Goal: Communication & Community: Share content

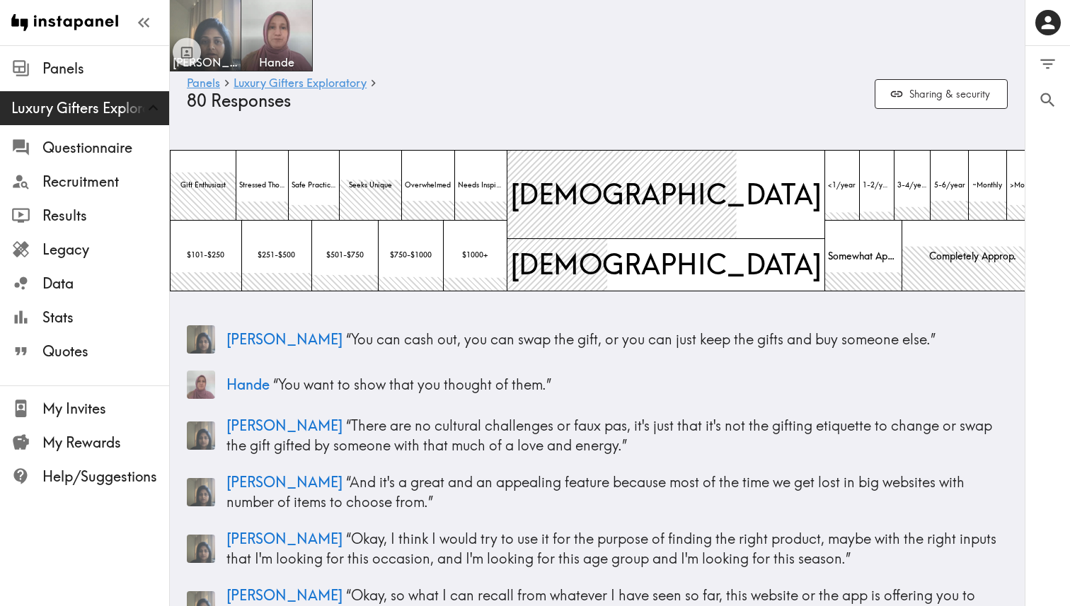
click at [499, 83] on h6 "Panels Luxury Gifters Exploratory" at bounding box center [525, 83] width 676 height 13
click at [536, 81] on h6 "Panels Luxury Gifters Exploratory" at bounding box center [525, 83] width 676 height 13
click at [645, 115] on div "Panels Luxury Gifters Exploratory 80 Responses Sharing & security" at bounding box center [597, 93] width 821 height 45
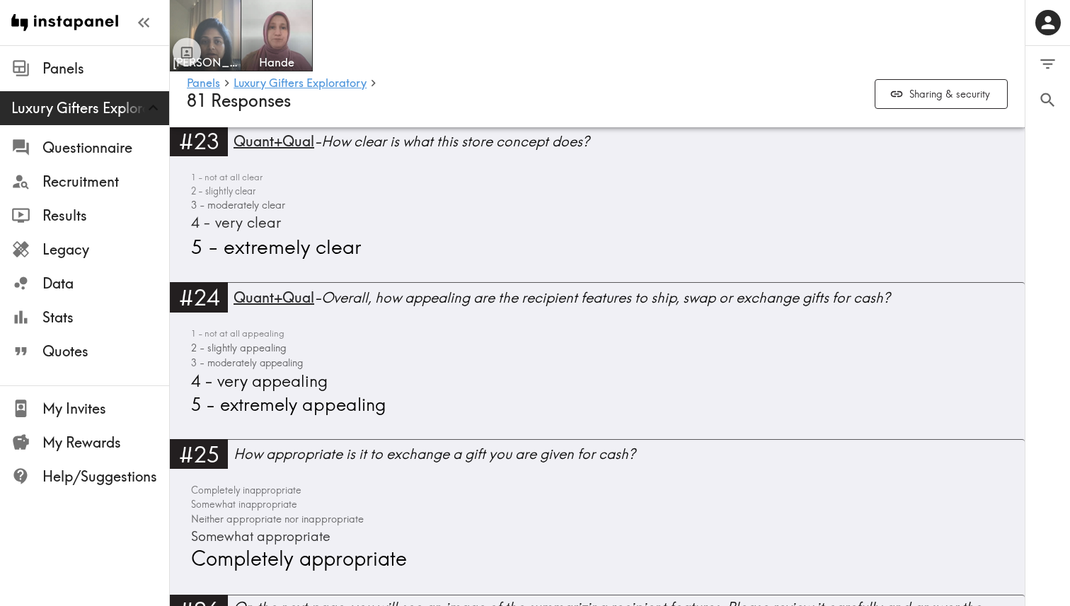
scroll to position [5890, 0]
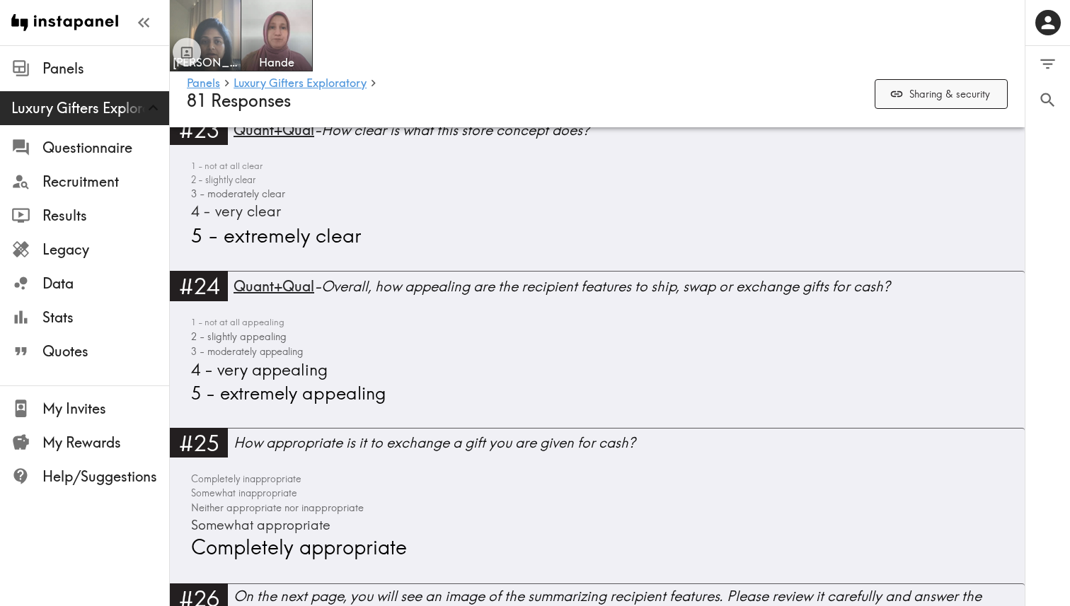
click at [957, 89] on button "Sharing & security" at bounding box center [941, 94] width 133 height 30
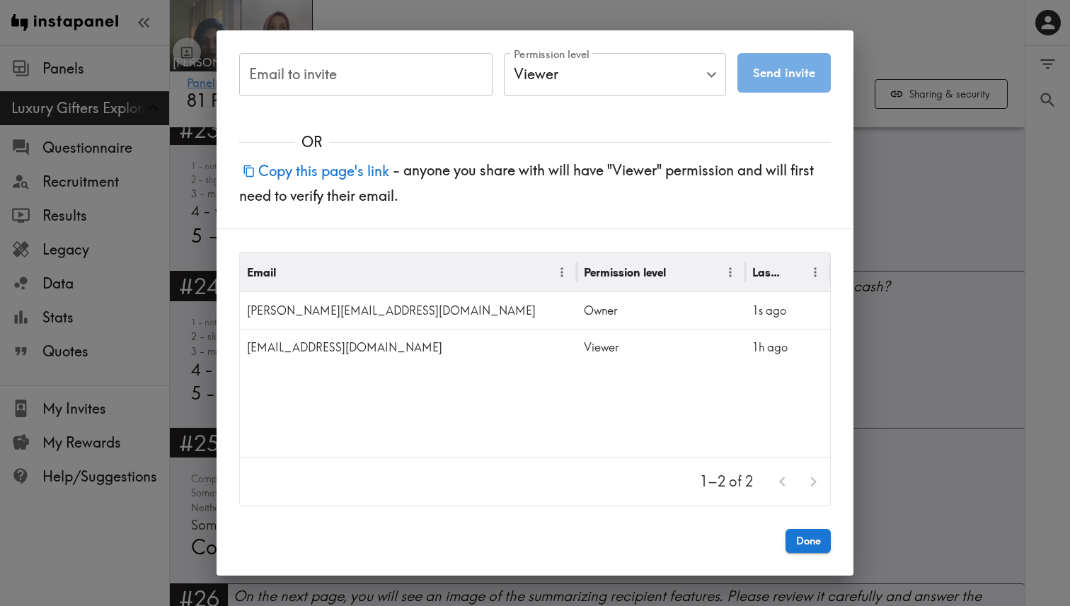
click at [344, 79] on input "Email to invite" at bounding box center [365, 75] width 253 height 44
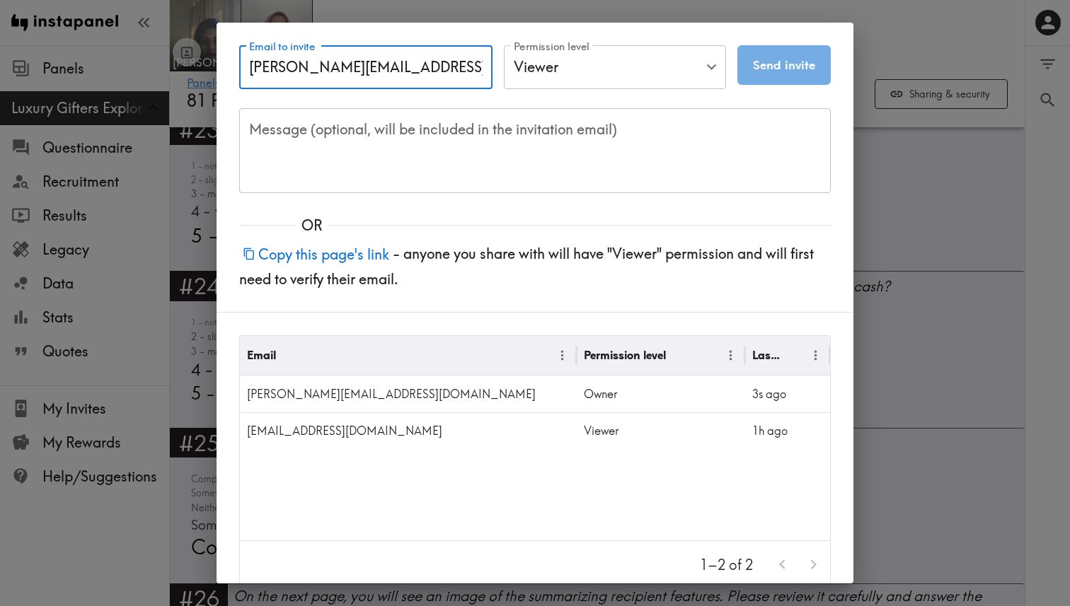
type input "gavin@personconsulting.com"
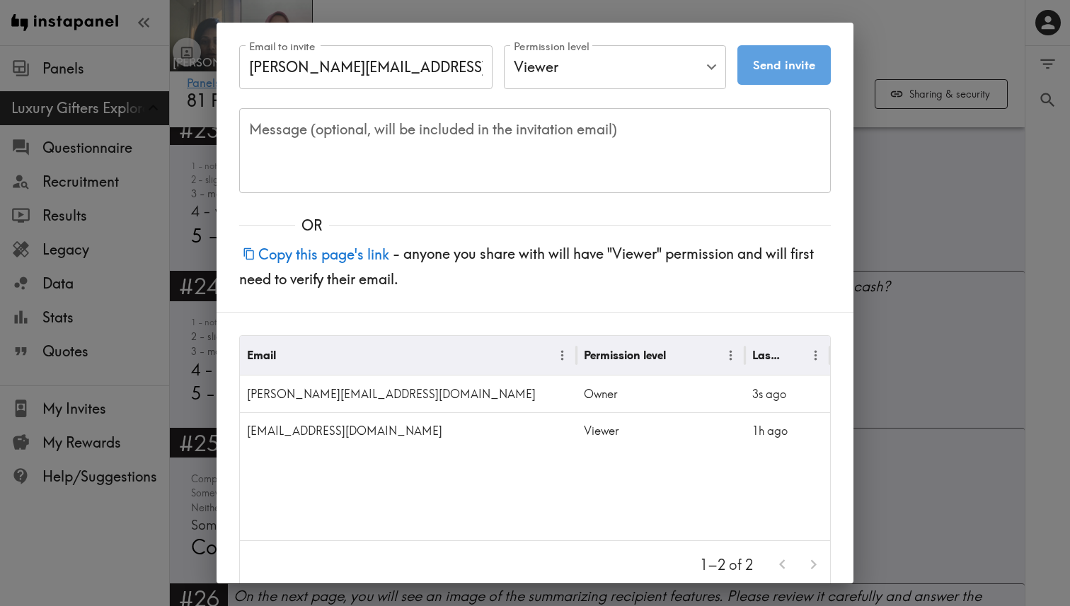
click at [770, 66] on button "Send invite" at bounding box center [783, 65] width 93 height 40
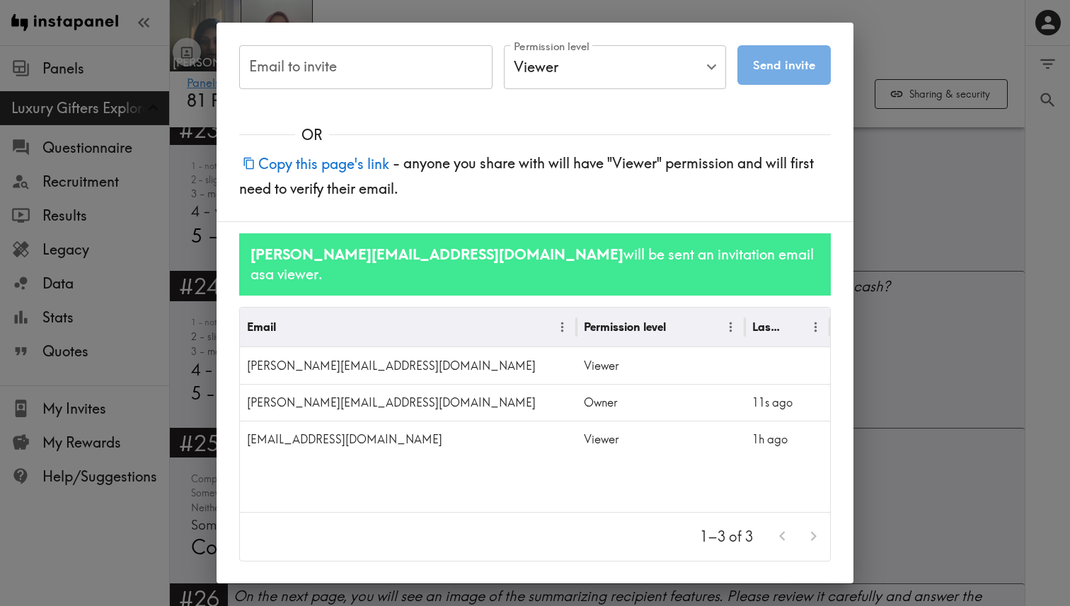
click at [325, 64] on input "Email to invite" at bounding box center [365, 67] width 253 height 44
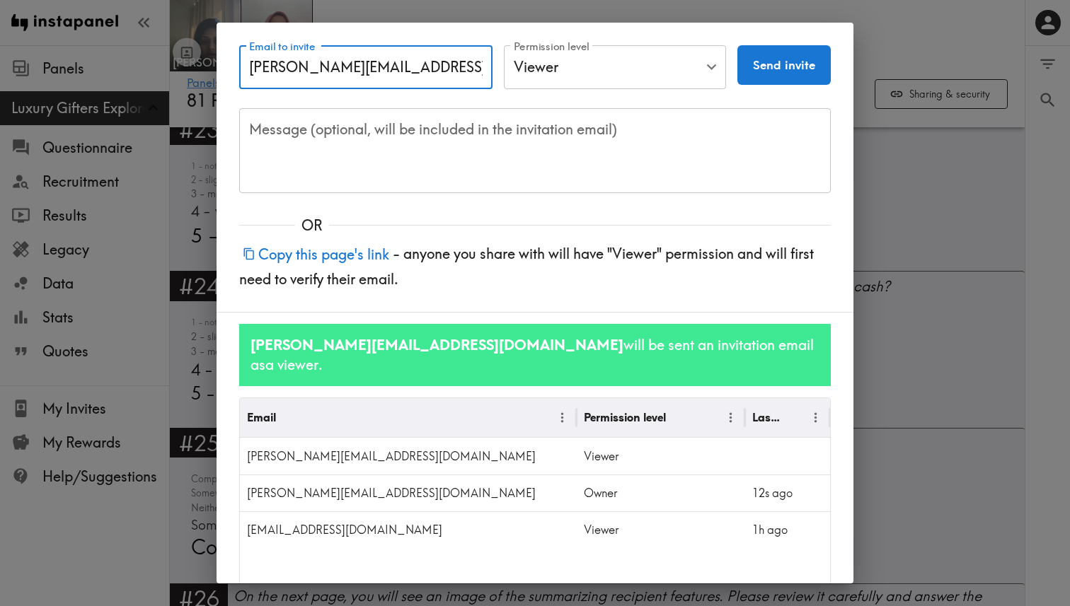
type input "rohan@personconsulting.com"
click at [779, 64] on button "Send invite" at bounding box center [783, 65] width 93 height 40
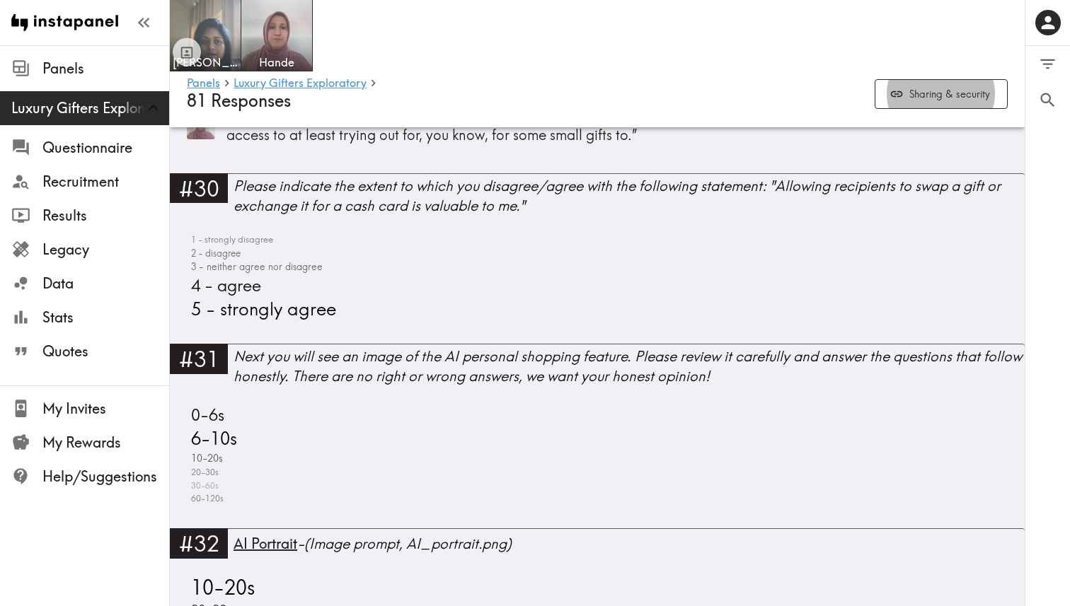
scroll to position [7513, 0]
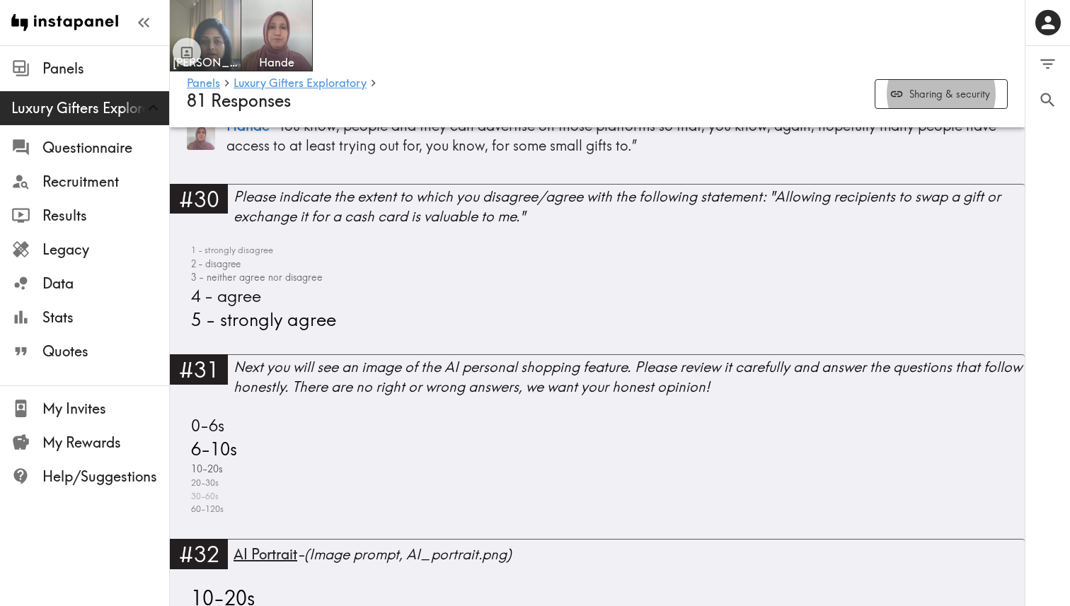
click at [278, 345] on div "#30 Please indicate the extent to which you disagree/agree with the following s…" at bounding box center [597, 269] width 855 height 171
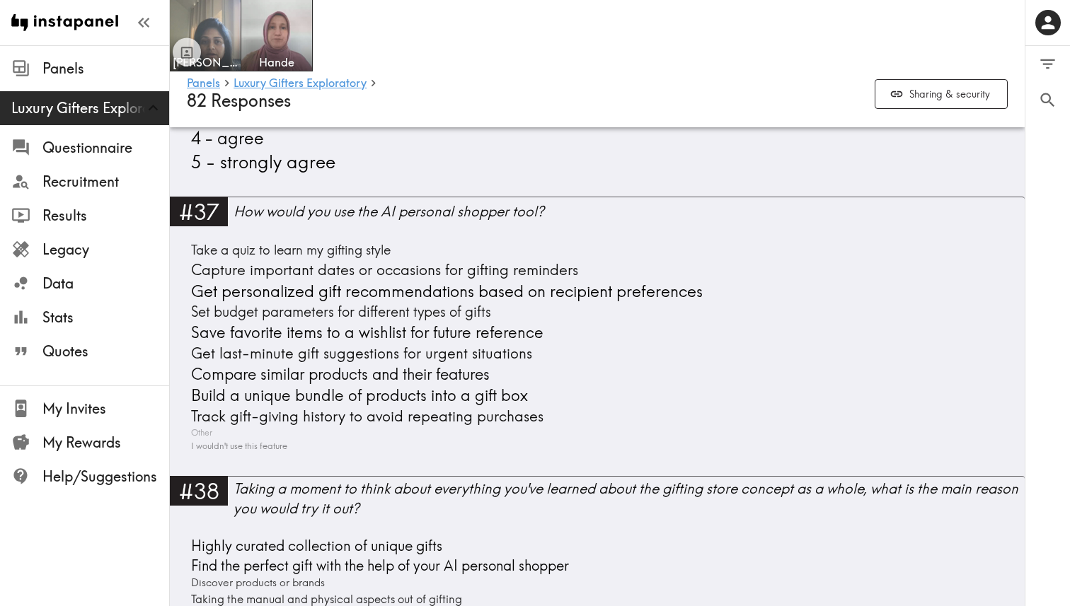
scroll to position [9127, 0]
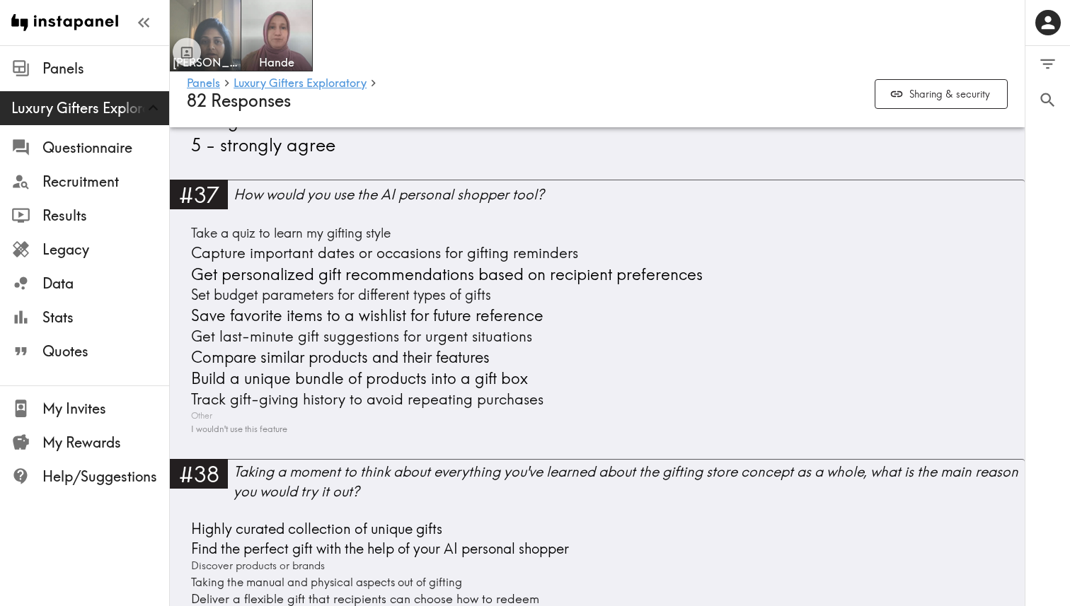
click at [759, 273] on div "Take a quiz to learn my gifting style Capture important dates or occasions for …" at bounding box center [597, 330] width 821 height 212
click at [764, 271] on div "Take a quiz to learn my gifting style Capture important dates or occasions for …" at bounding box center [597, 330] width 821 height 212
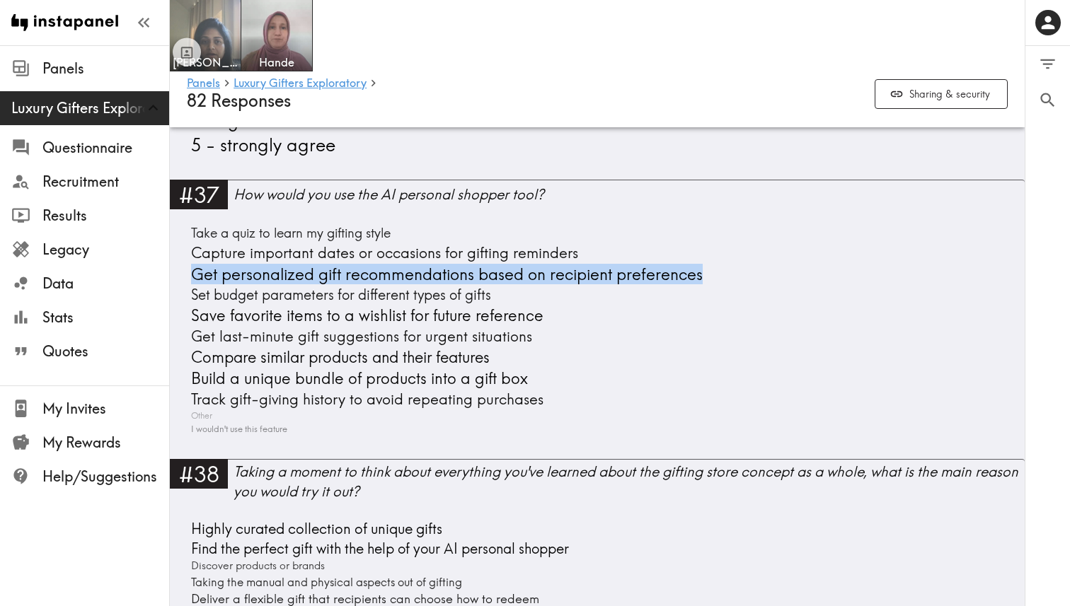
drag, startPoint x: 764, startPoint y: 271, endPoint x: 175, endPoint y: 279, distance: 589.4
click at [175, 279] on div "#37 How would you use the AI personal shopper tool? Take a quiz to learn my gif…" at bounding box center [597, 319] width 855 height 279
copy span "Get personalized gift recommendations based on recipient preferences"
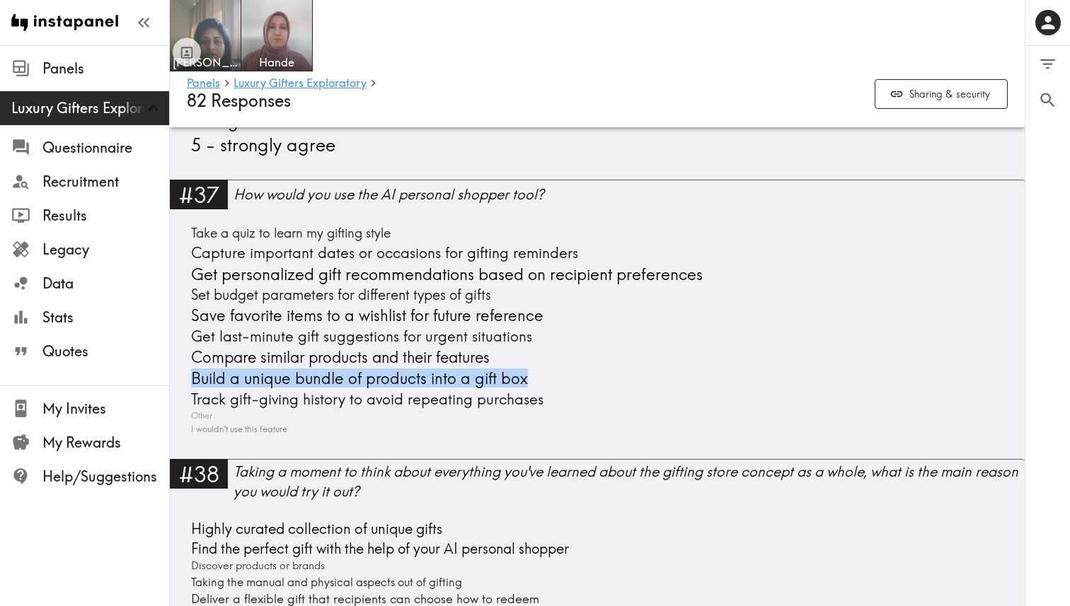
drag, startPoint x: 593, startPoint y: 380, endPoint x: 173, endPoint y: 383, distance: 419.6
click at [173, 383] on div "#37 How would you use the AI personal shopper tool? Take a quiz to learn my gif…" at bounding box center [597, 319] width 855 height 279
copy span "Build a unique bundle of products into a gift box"
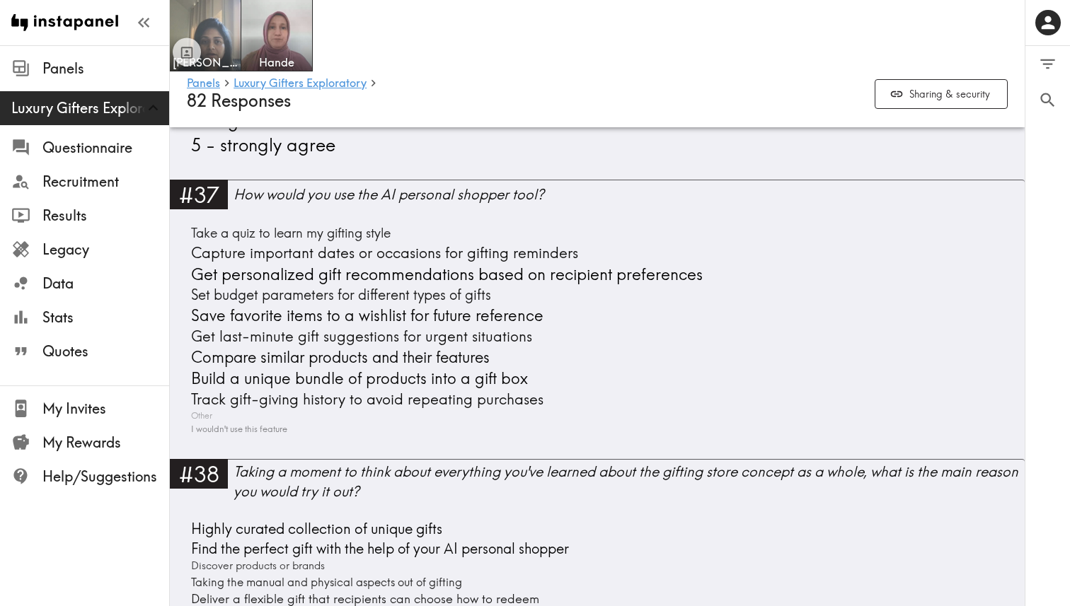
click at [172, 338] on div "#37 How would you use the AI personal shopper tool? Take a quiz to learn my gif…" at bounding box center [597, 319] width 855 height 279
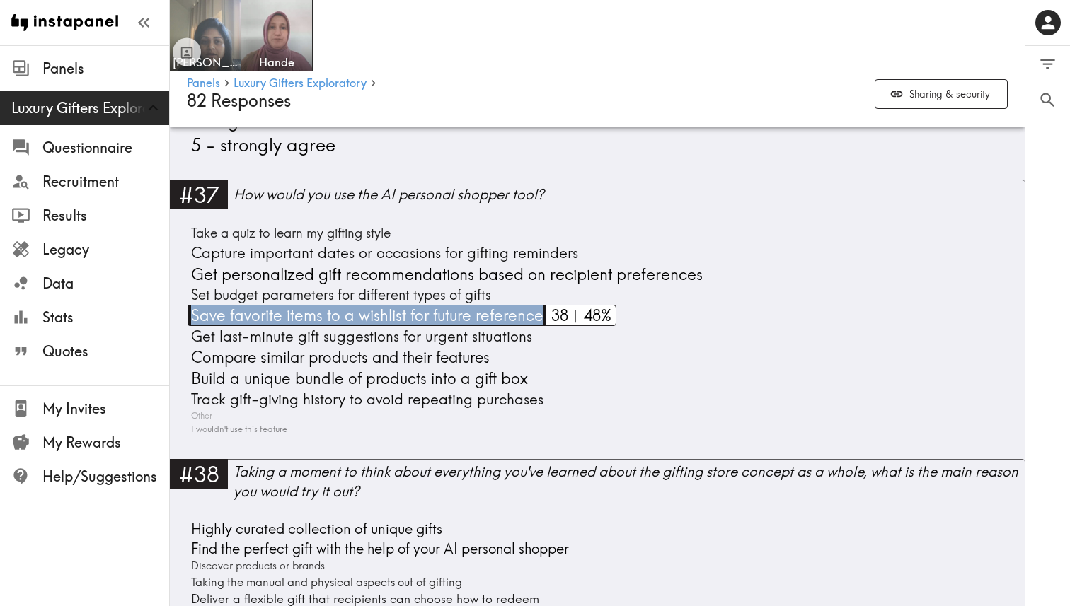
drag, startPoint x: 181, startPoint y: 316, endPoint x: 541, endPoint y: 315, distance: 359.4
click at [541, 315] on div "#37 How would you use the AI personal shopper tool? Take a quiz to learn my gif…" at bounding box center [597, 319] width 855 height 279
copy span "Save favorite items to a wishlist for future reference"
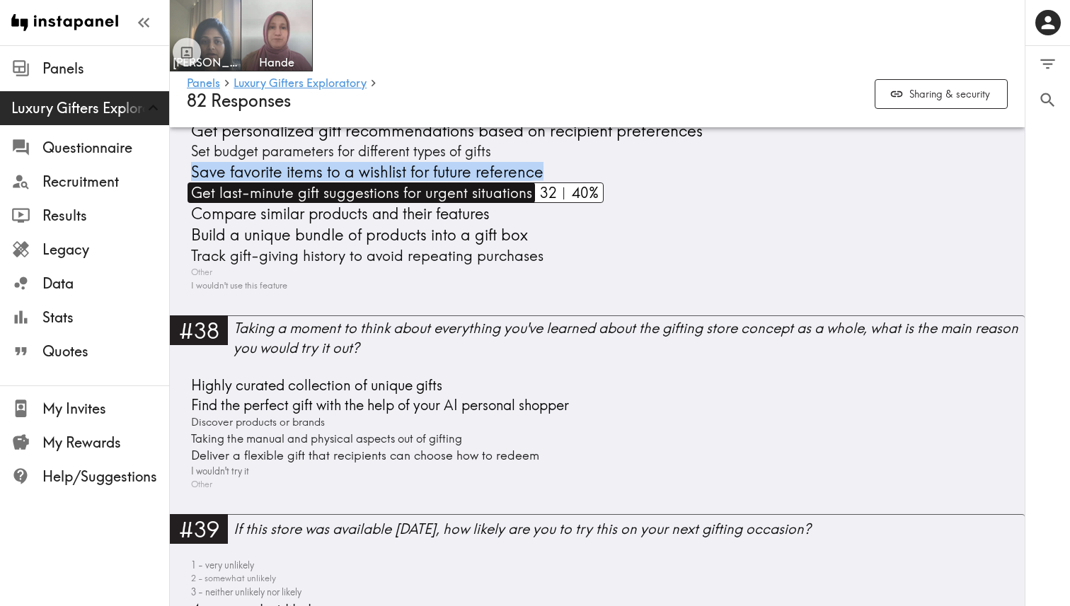
scroll to position [9360, 0]
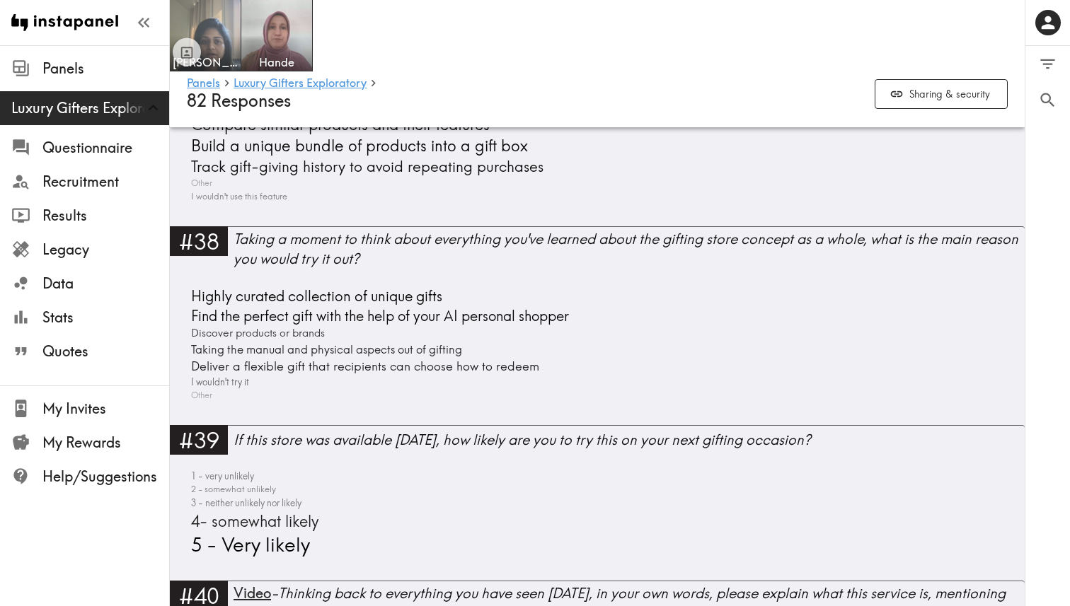
click at [503, 410] on div "#38 Taking a moment to think about everything you've learned about the gifting …" at bounding box center [597, 325] width 855 height 199
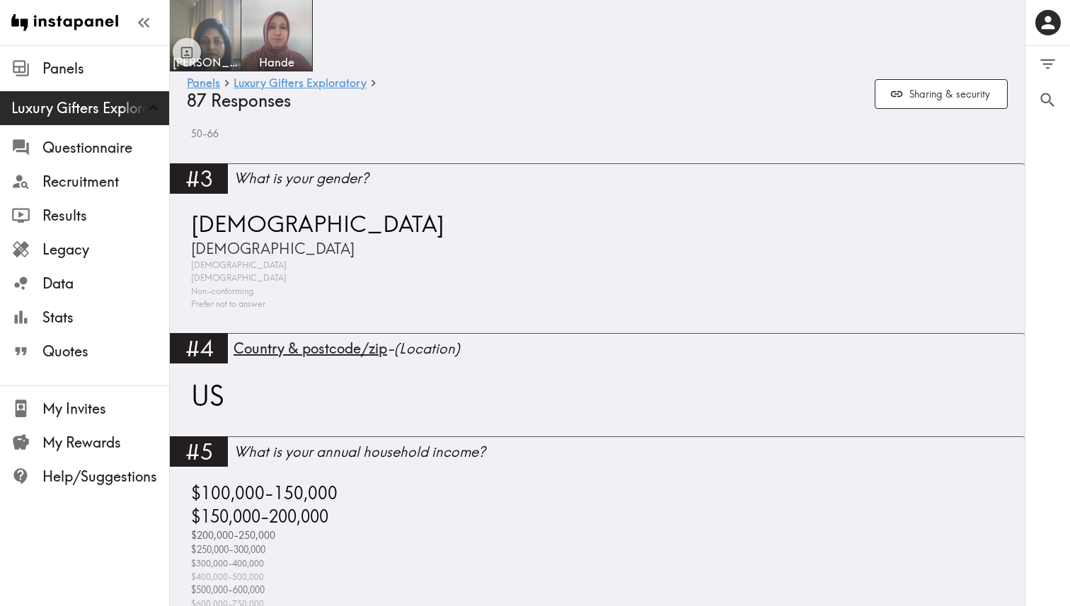
scroll to position [0, 0]
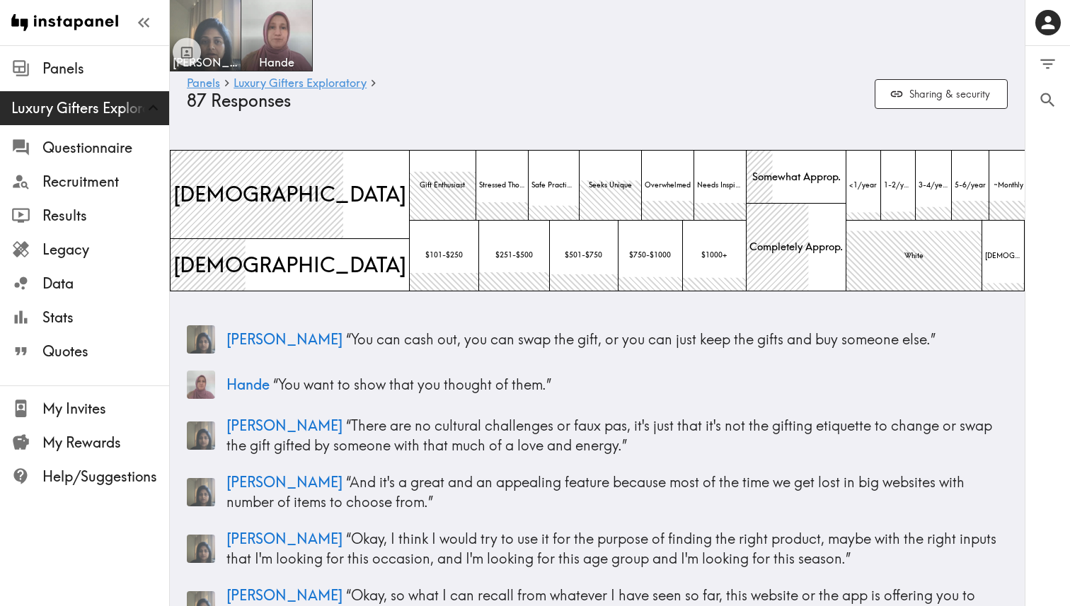
click at [638, 54] on div "Shivani Hande" at bounding box center [597, 35] width 855 height 71
click at [833, 28] on div "Shivani Hande" at bounding box center [597, 35] width 855 height 71
click at [1054, 61] on icon "Filter Responses" at bounding box center [1047, 63] width 19 height 19
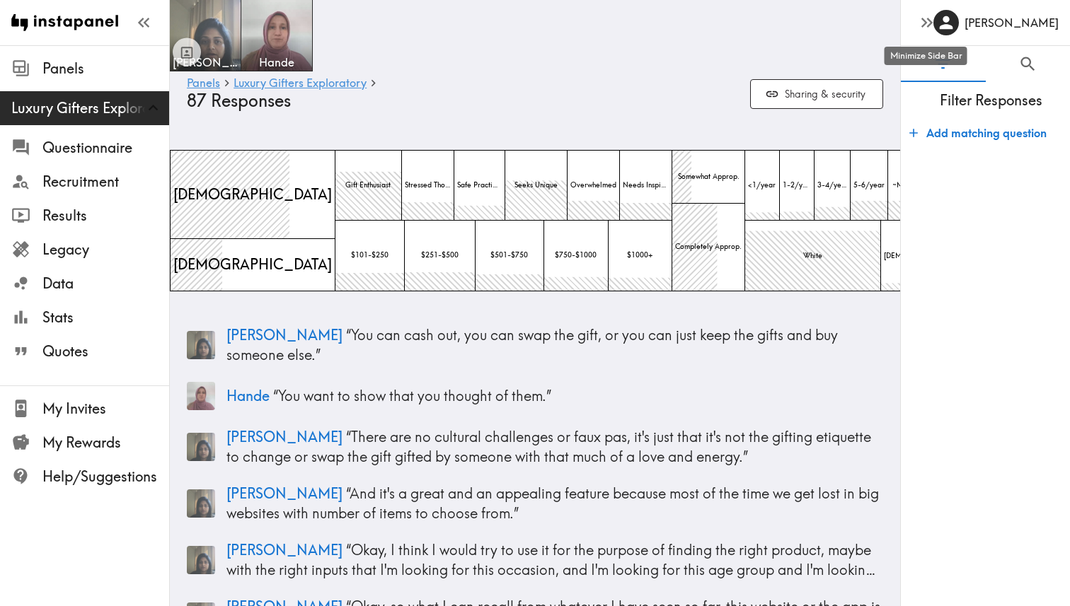
click at [925, 23] on icon "button" at bounding box center [924, 23] width 6 height 10
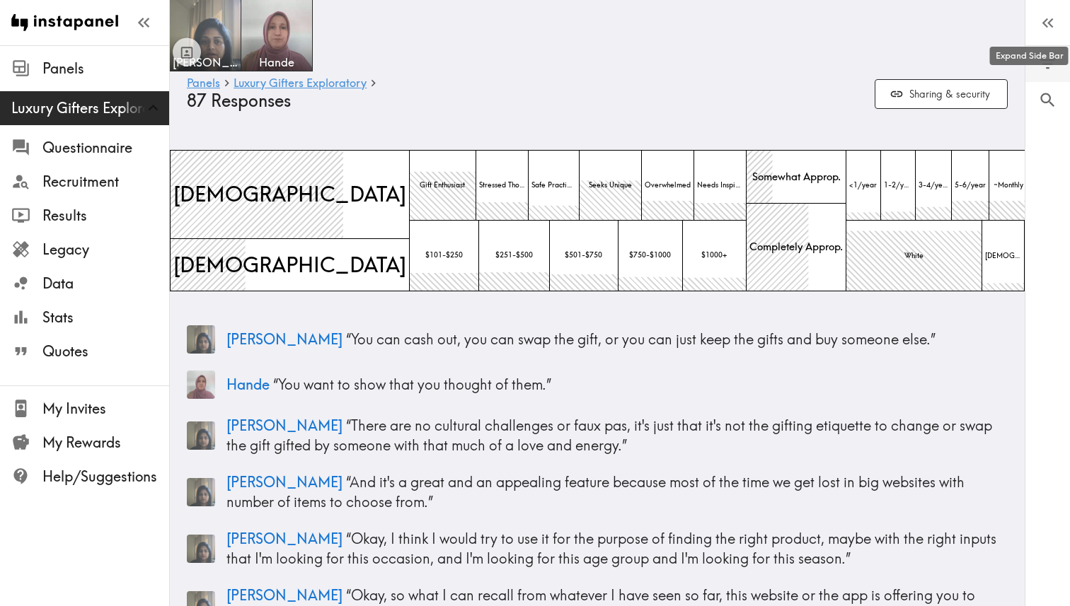
click at [713, 19] on div "Shivani Hande" at bounding box center [597, 35] width 855 height 71
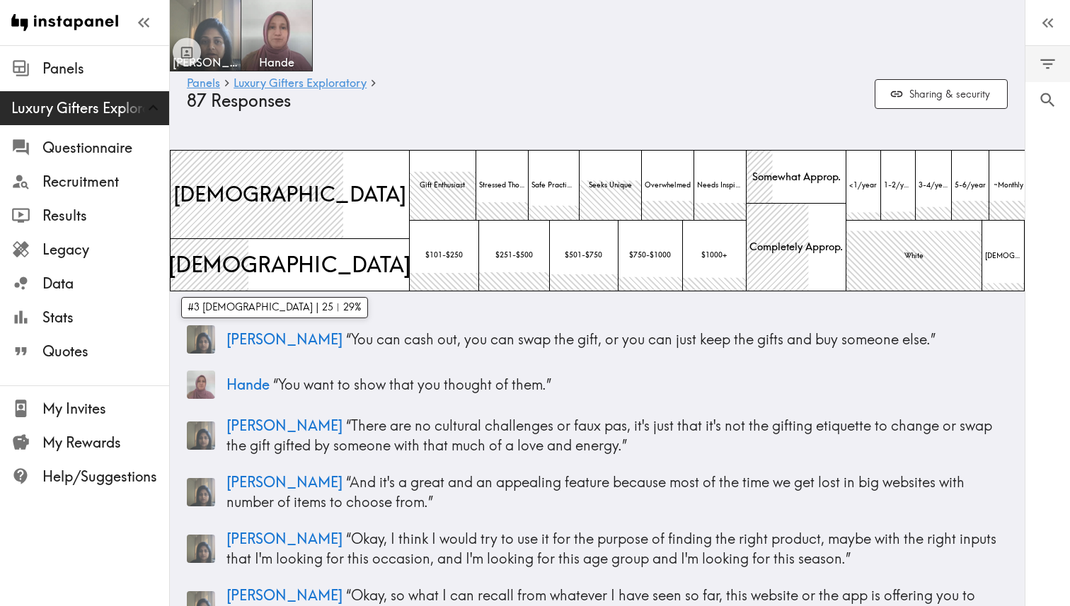
click at [260, 259] on span "[DEMOGRAPHIC_DATA]" at bounding box center [290, 265] width 248 height 36
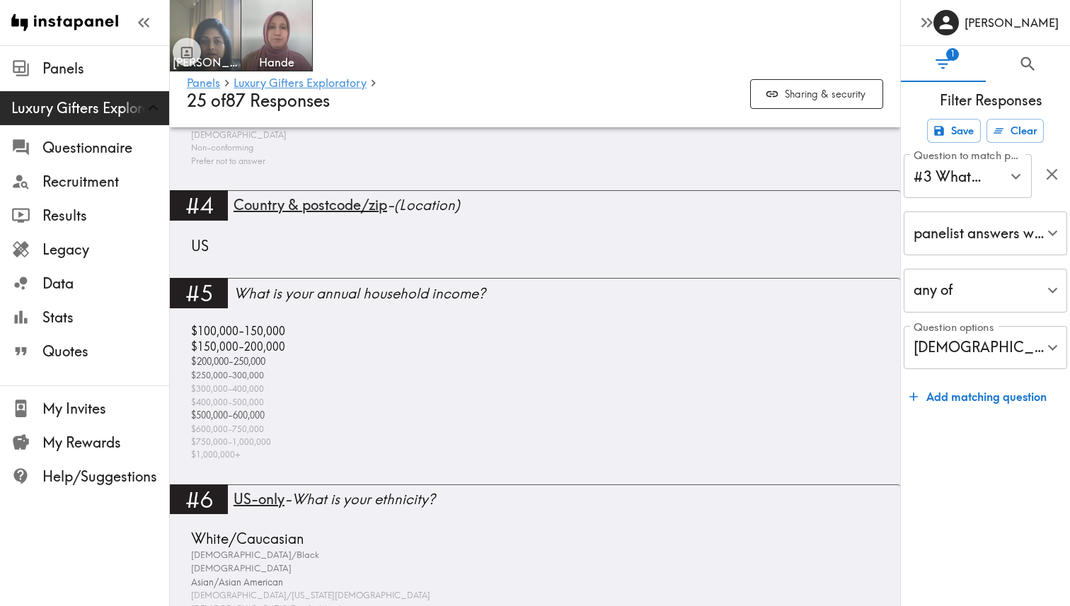
scroll to position [809, 0]
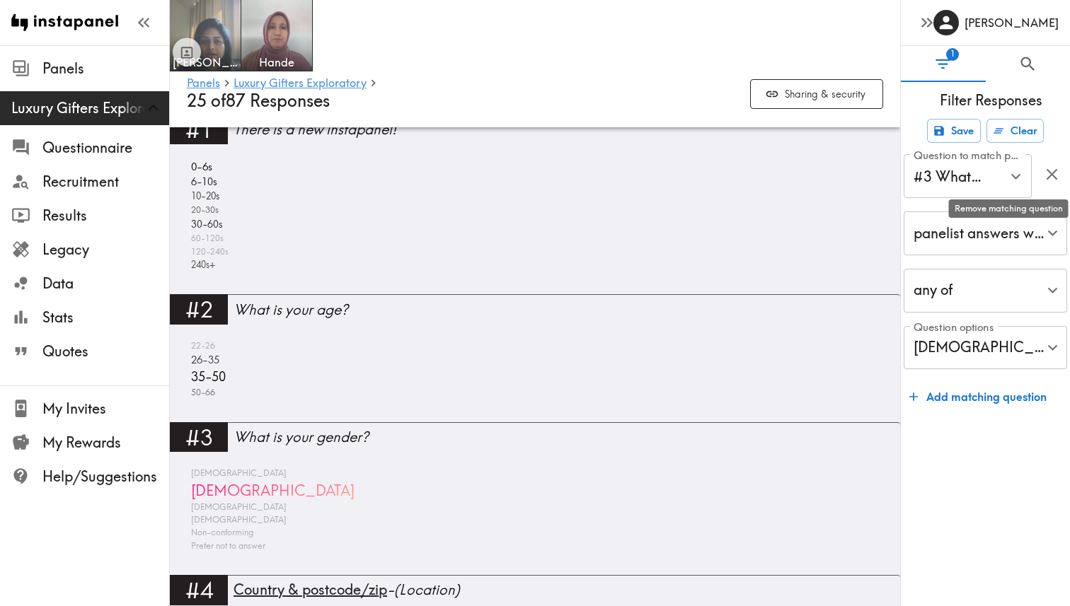
click at [1061, 172] on button "button" at bounding box center [1052, 174] width 30 height 30
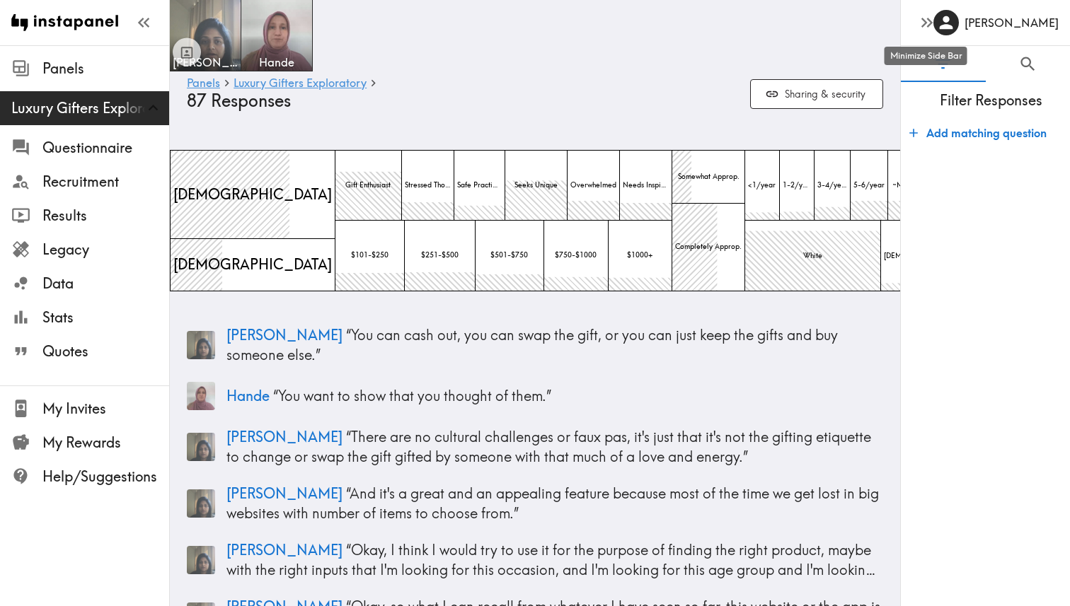
click at [931, 22] on icon "button" at bounding box center [930, 23] width 6 height 10
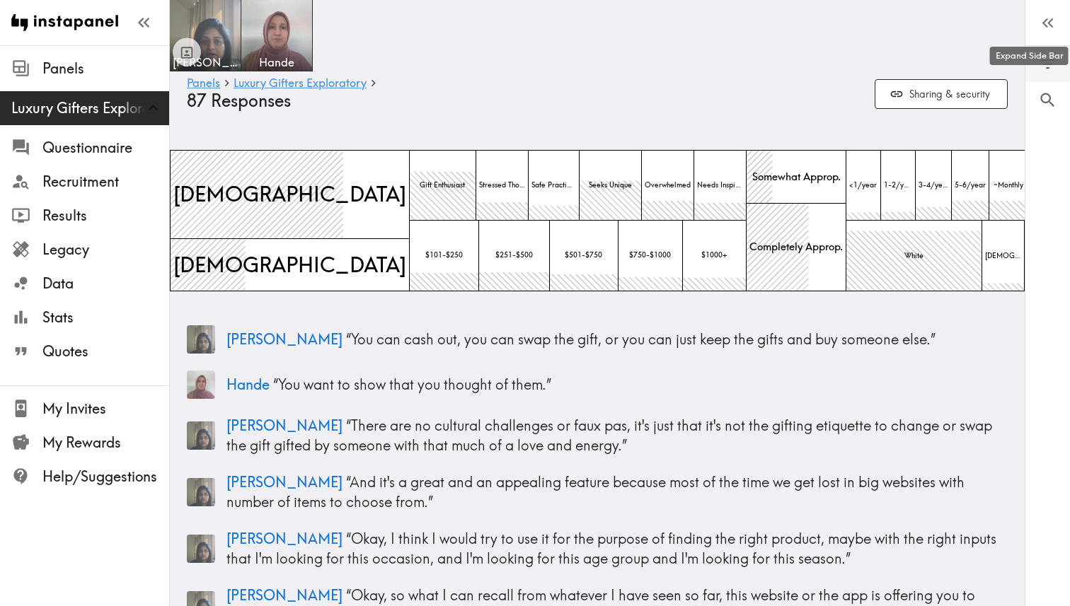
click at [710, 52] on div "Shivani Hande" at bounding box center [597, 35] width 855 height 71
